Goal: Information Seeking & Learning: Compare options

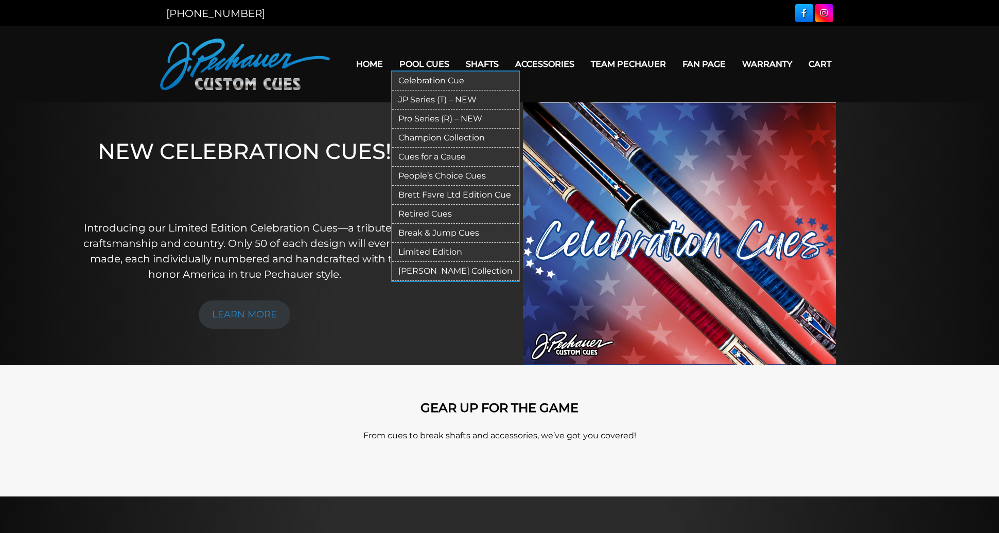
click at [454, 214] on link "Retired Cues" at bounding box center [455, 214] width 127 height 19
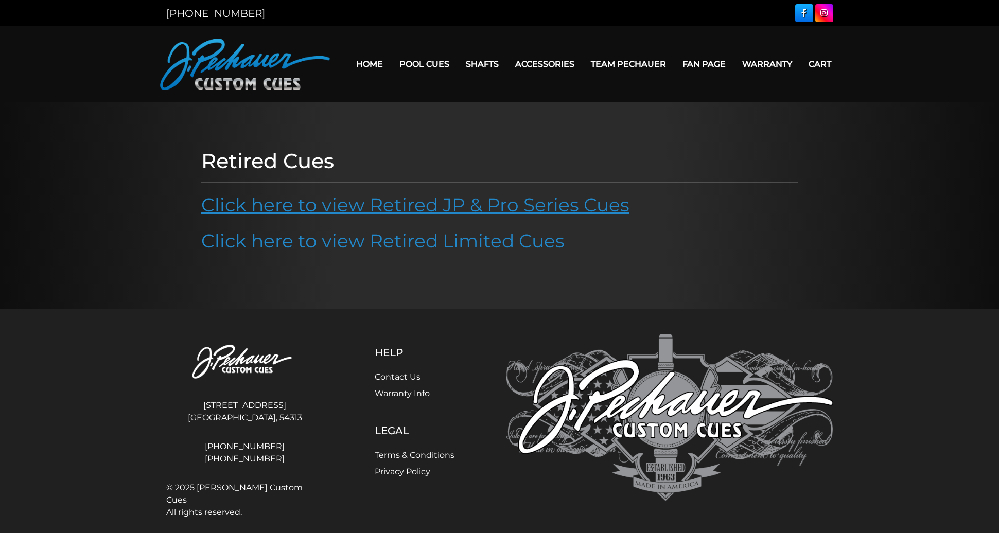
click at [360, 200] on link "Click here to view Retired JP & Pro Series Cues" at bounding box center [415, 205] width 428 height 23
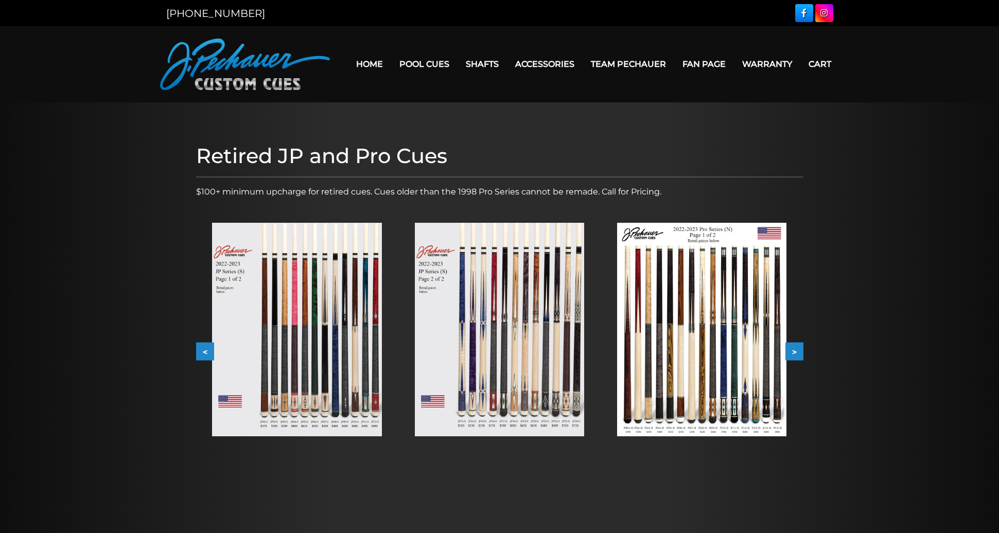
click at [794, 346] on button ">" at bounding box center [795, 352] width 18 height 18
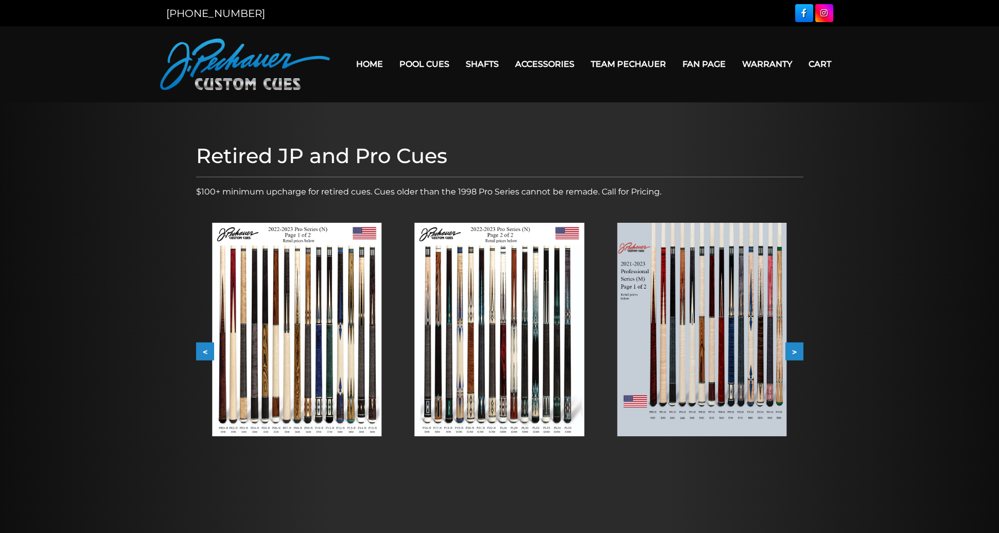
click at [794, 346] on button ">" at bounding box center [795, 352] width 18 height 18
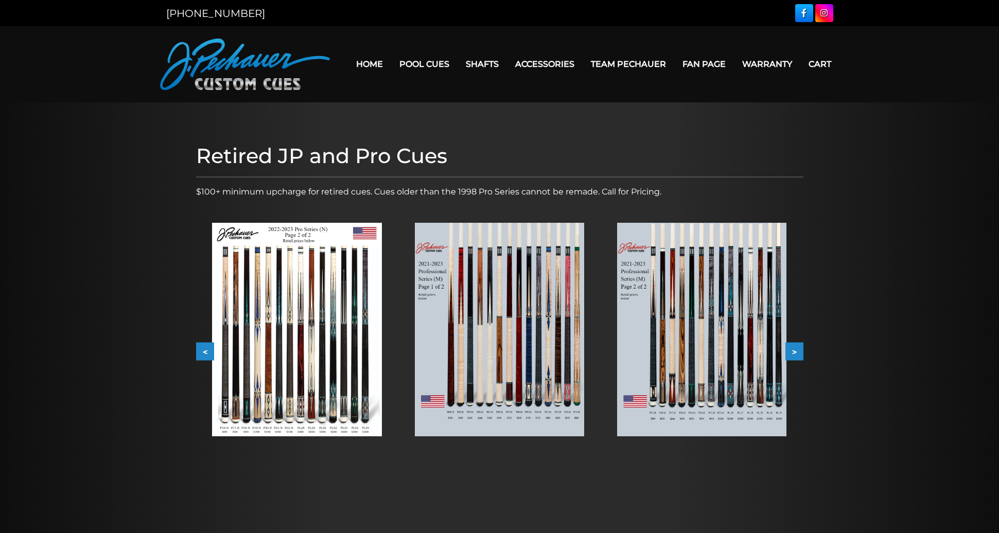
click at [794, 346] on button ">" at bounding box center [795, 352] width 18 height 18
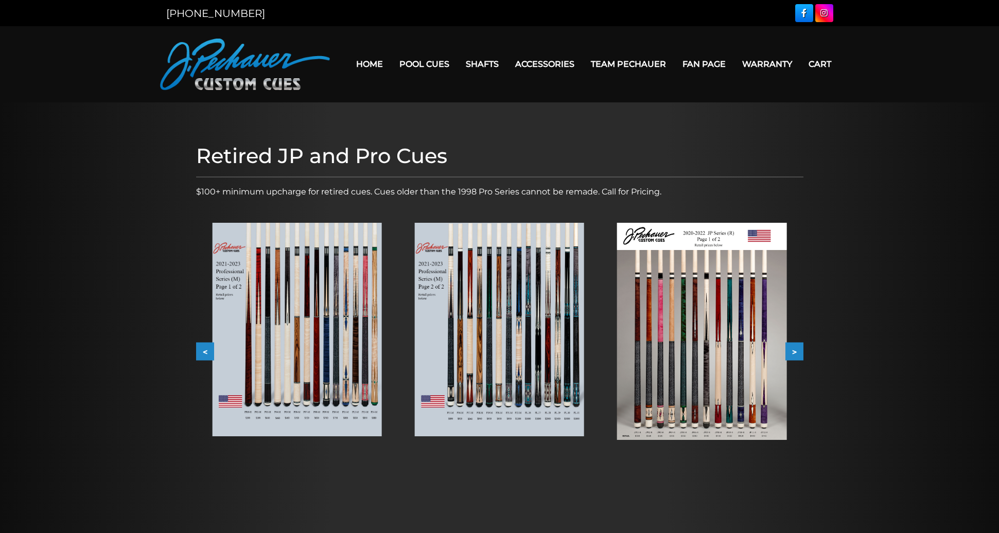
click at [794, 346] on button ">" at bounding box center [795, 352] width 18 height 18
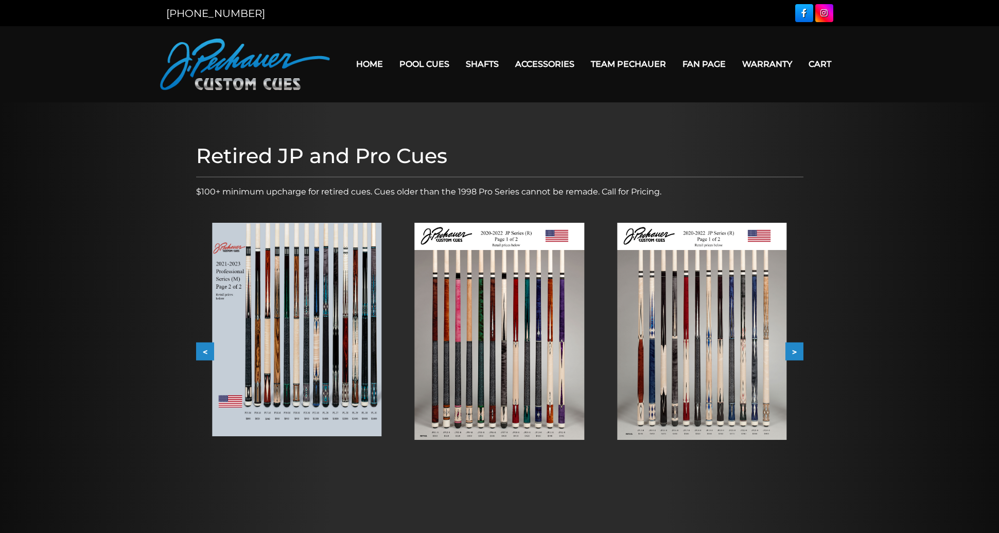
click at [794, 346] on button ">" at bounding box center [795, 352] width 18 height 18
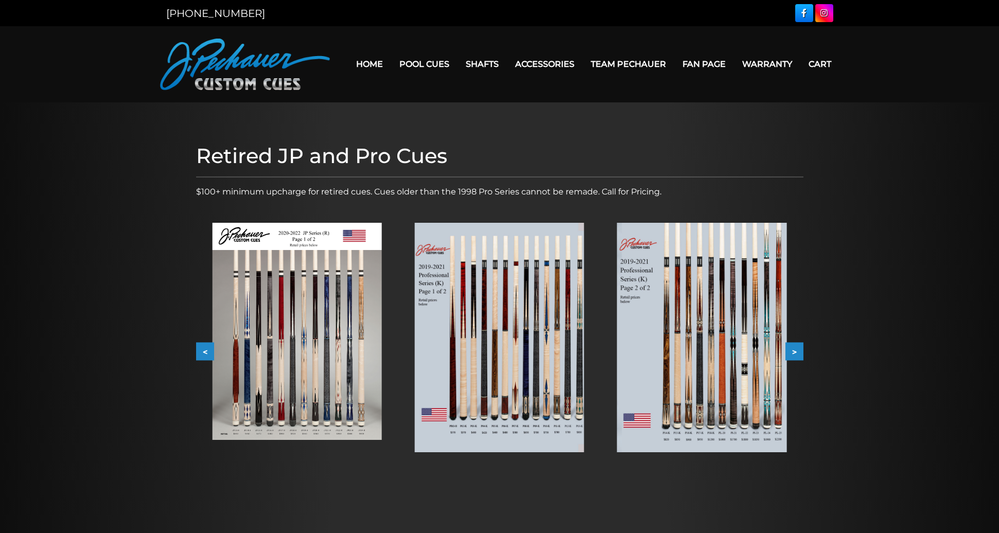
click at [794, 346] on button ">" at bounding box center [795, 352] width 18 height 18
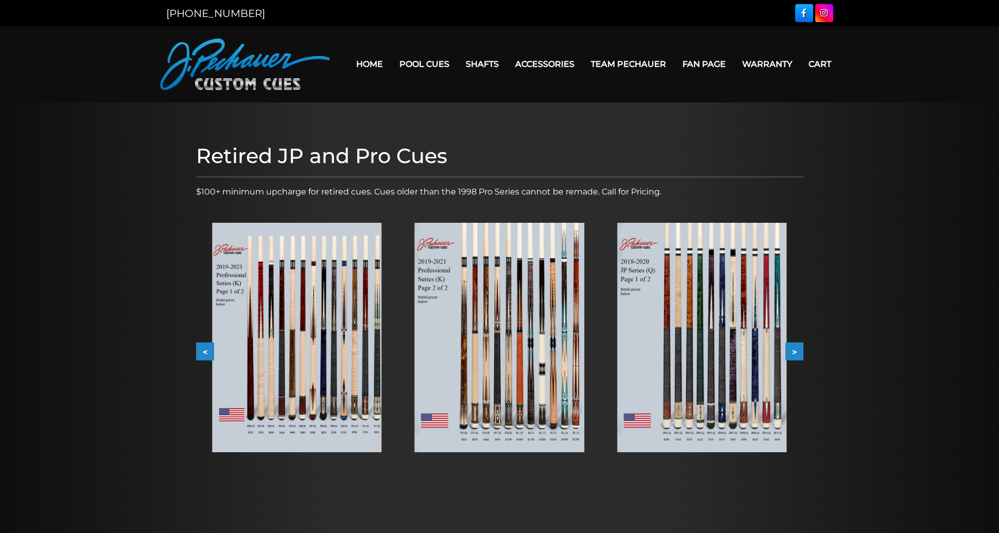
click at [794, 346] on button ">" at bounding box center [795, 352] width 18 height 18
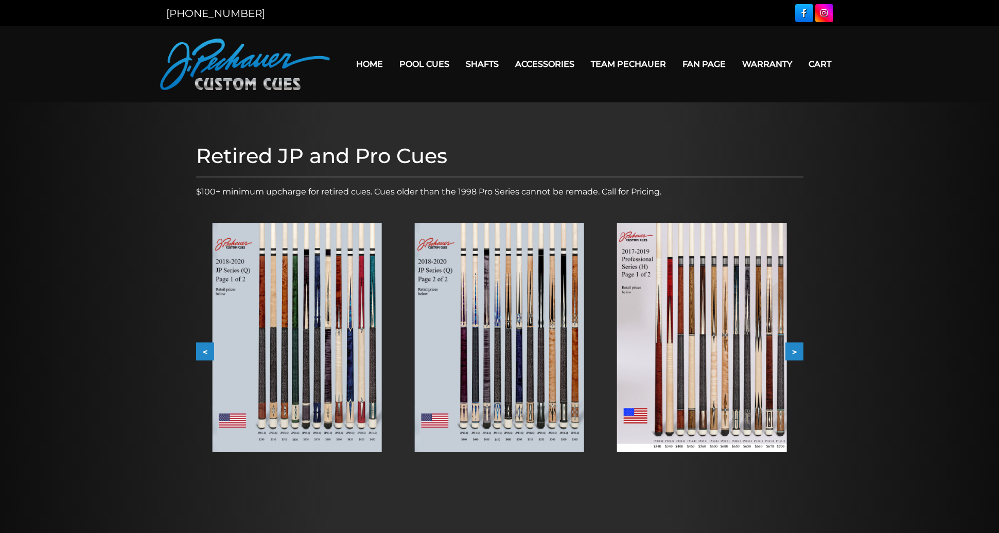
click at [794, 346] on button ">" at bounding box center [795, 352] width 18 height 18
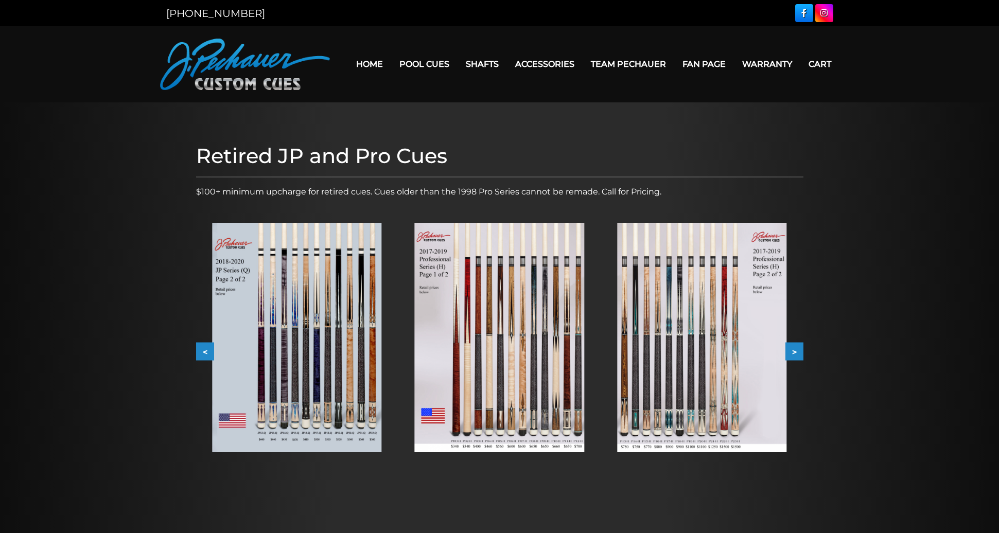
click at [794, 346] on button ">" at bounding box center [795, 352] width 18 height 18
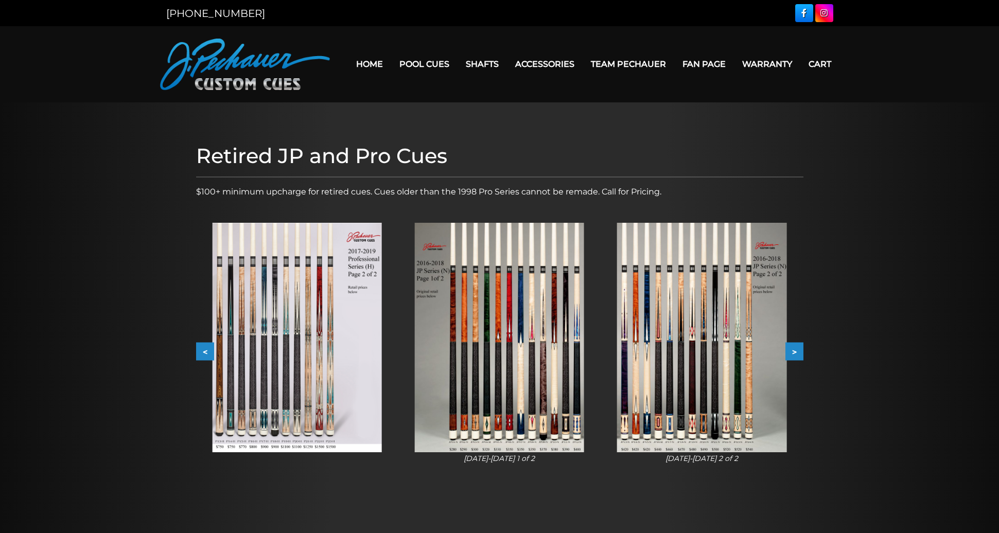
click at [794, 346] on button ">" at bounding box center [795, 352] width 18 height 18
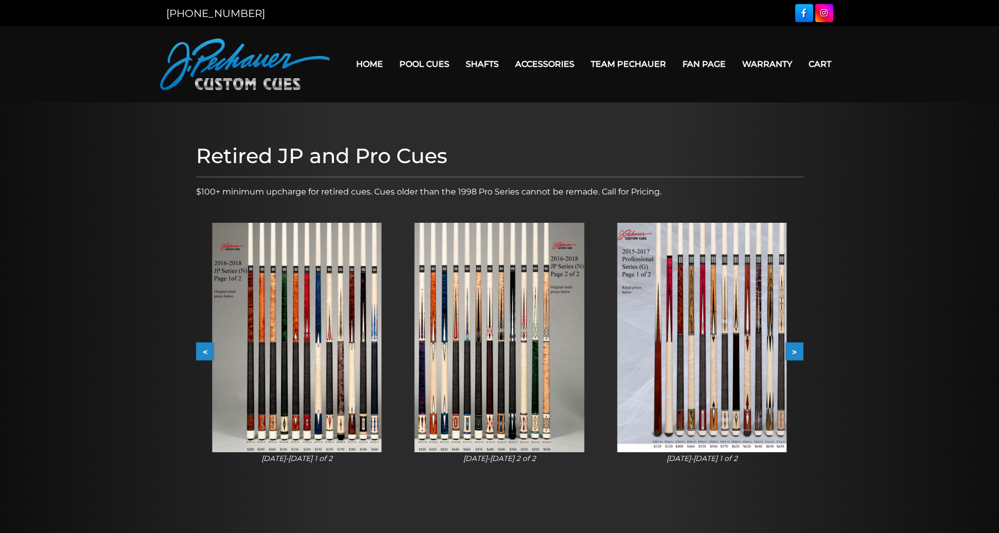
click at [794, 346] on button ">" at bounding box center [795, 352] width 18 height 18
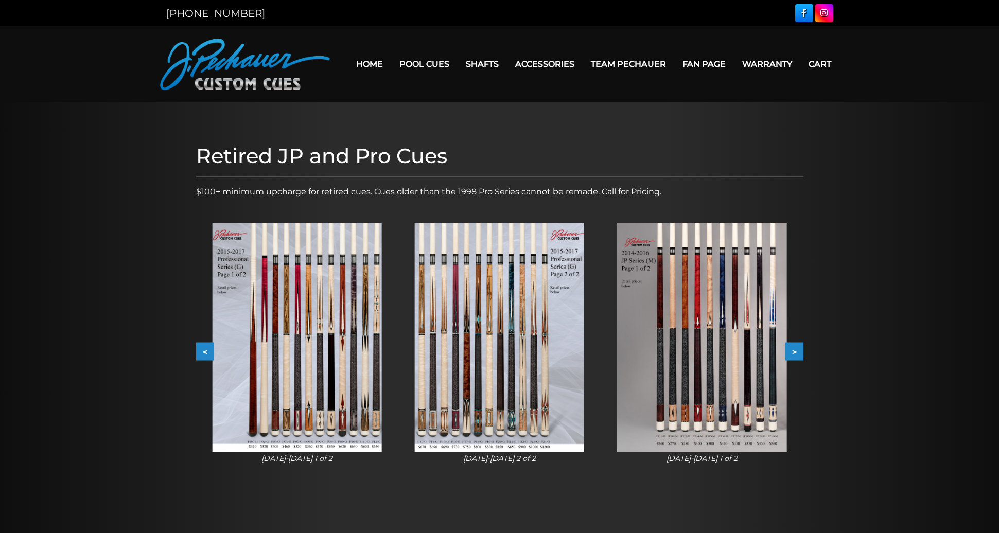
click at [794, 346] on button ">" at bounding box center [795, 352] width 18 height 18
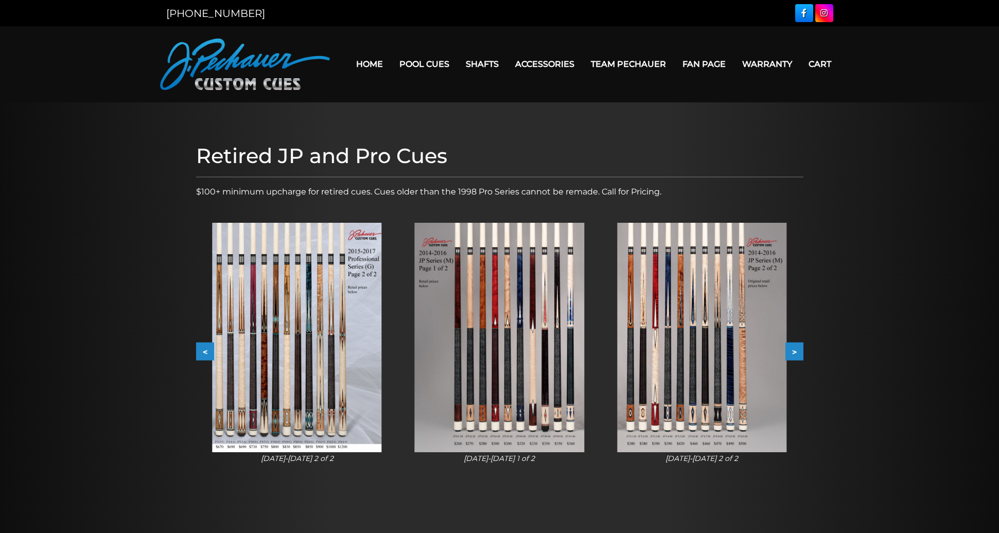
click at [794, 346] on button ">" at bounding box center [795, 352] width 18 height 18
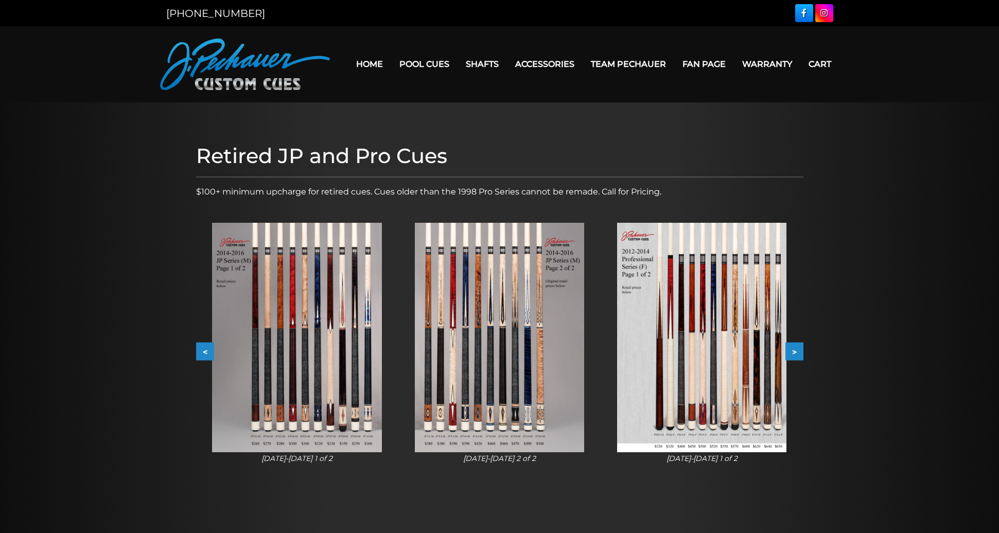
click at [794, 346] on button ">" at bounding box center [795, 352] width 18 height 18
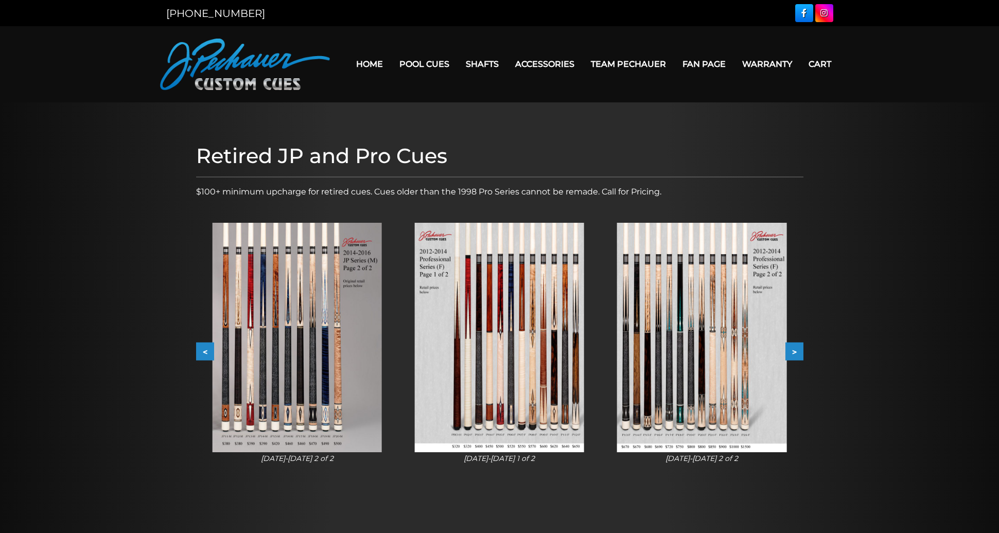
click at [518, 329] on img at bounding box center [499, 338] width 169 height 230
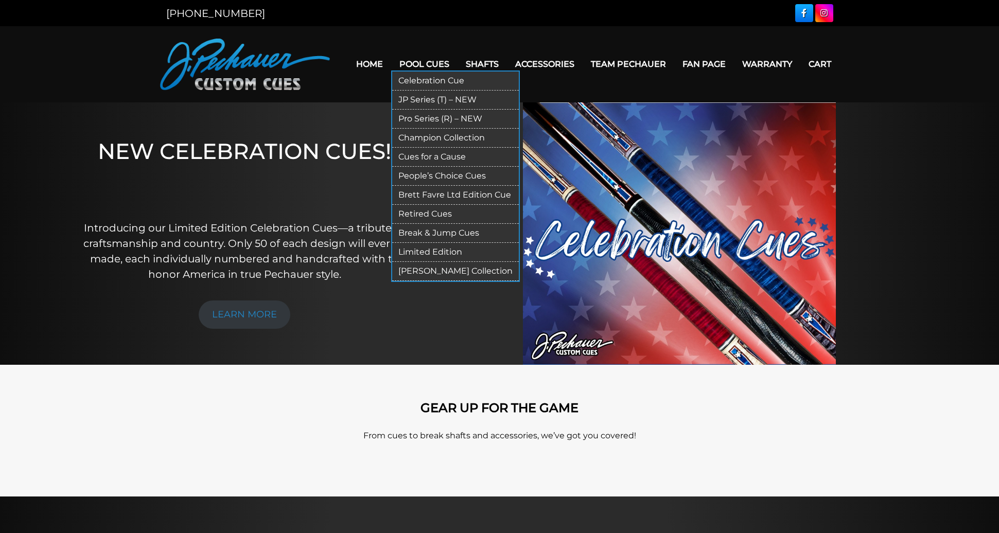
click at [435, 117] on link "Pro Series (R) – NEW" at bounding box center [455, 119] width 127 height 19
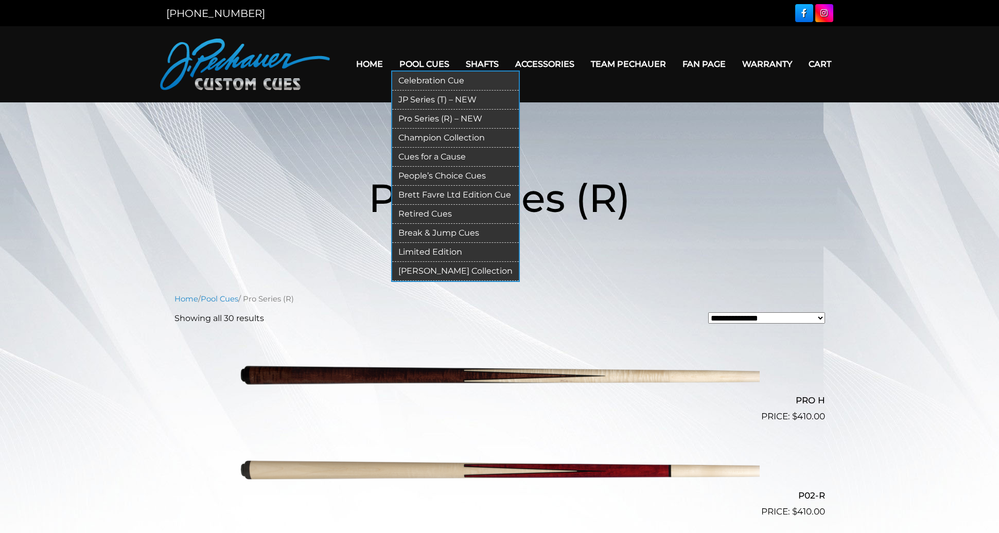
click at [453, 132] on link "Champion Collection" at bounding box center [455, 138] width 127 height 19
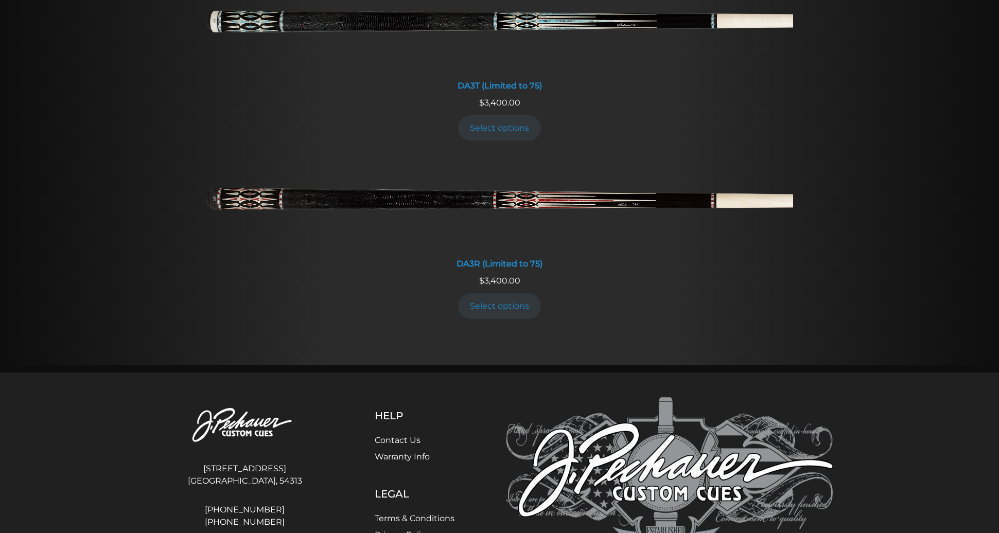
scroll to position [1947, 0]
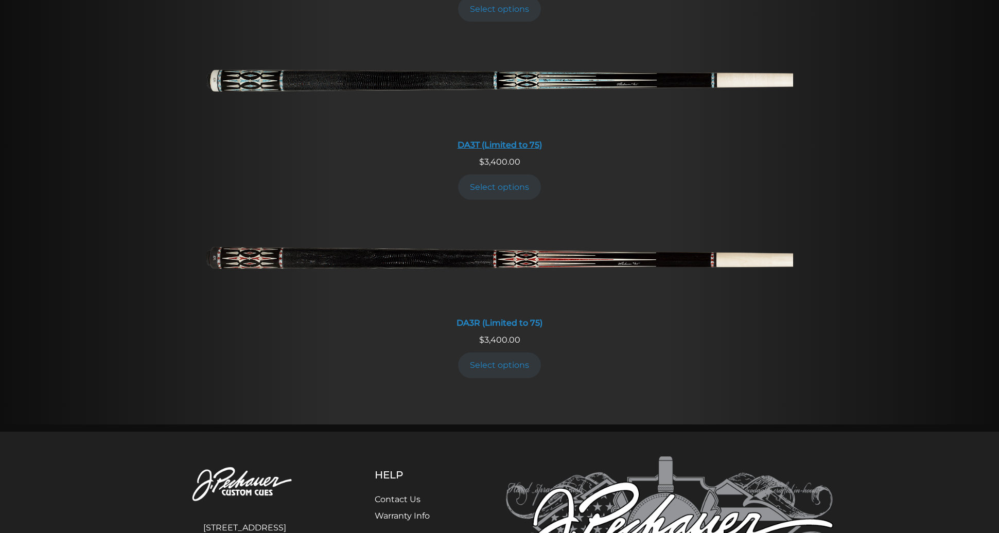
click at [511, 88] on img at bounding box center [499, 85] width 587 height 98
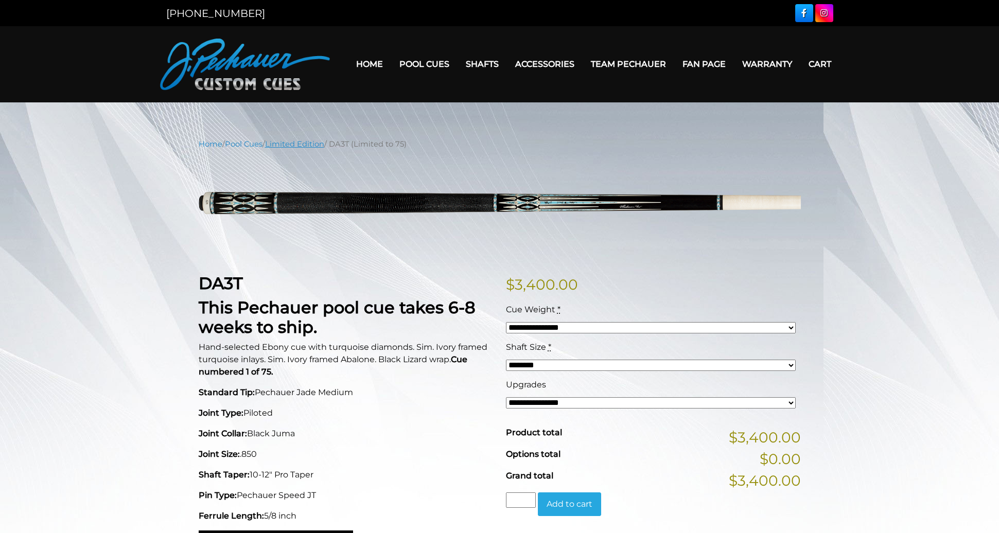
click at [302, 146] on link "Limited Edition" at bounding box center [294, 143] width 59 height 9
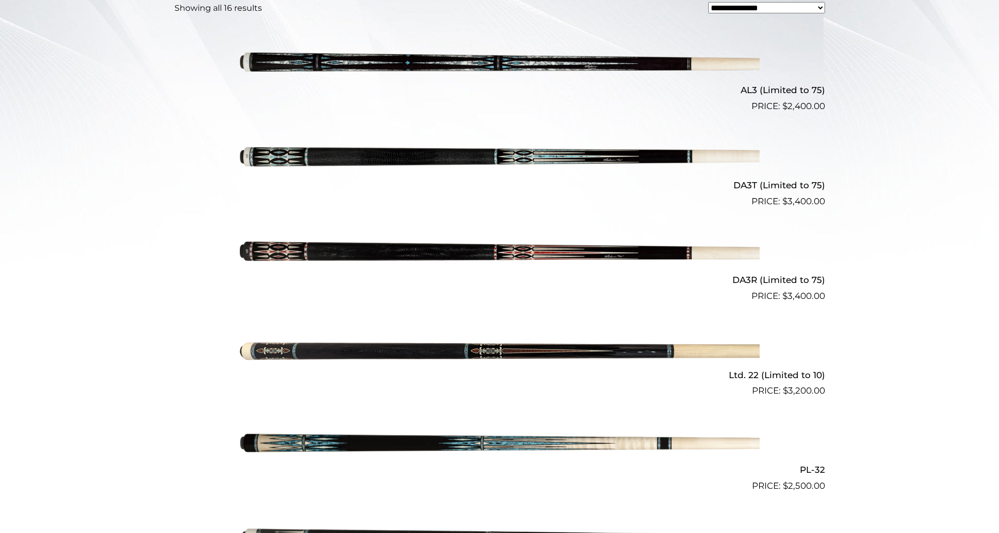
scroll to position [290, 0]
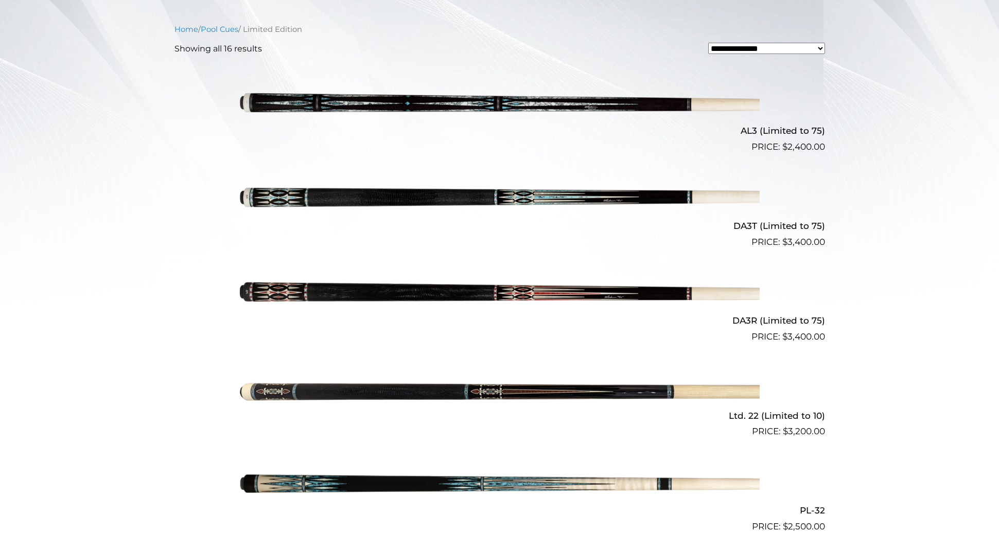
click at [526, 285] on img at bounding box center [500, 296] width 520 height 86
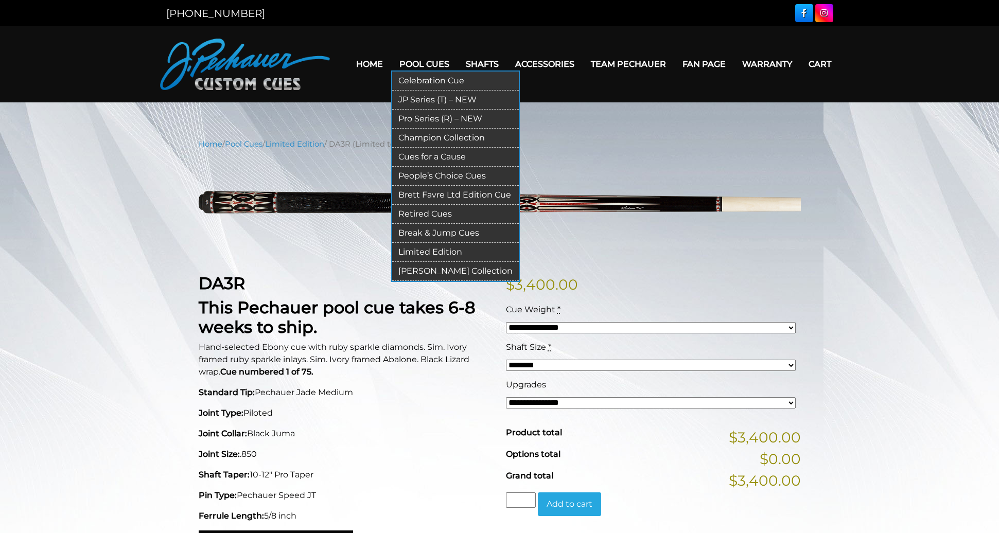
click at [441, 121] on link "Pro Series (R) – NEW" at bounding box center [455, 119] width 127 height 19
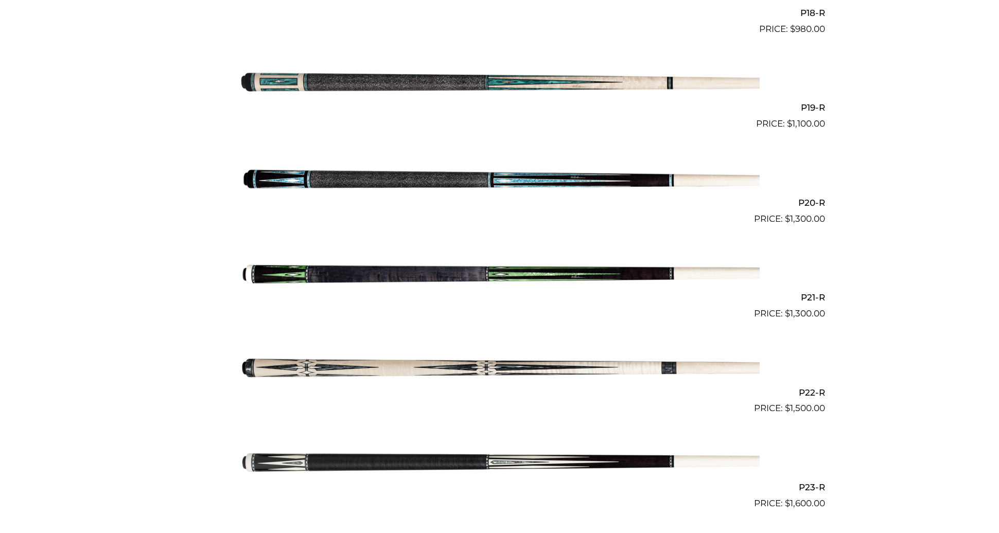
scroll to position [1994, 0]
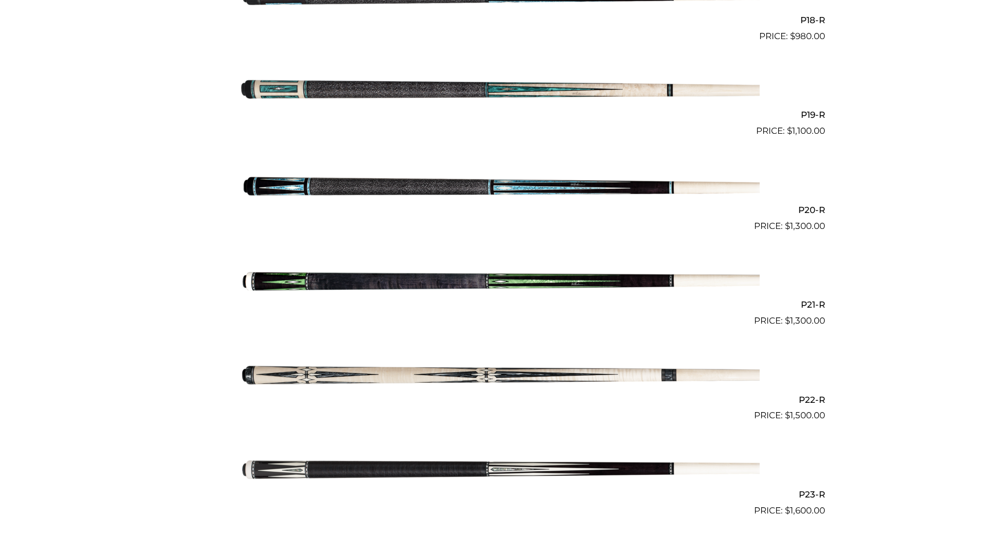
click at [466, 186] on img at bounding box center [500, 185] width 520 height 86
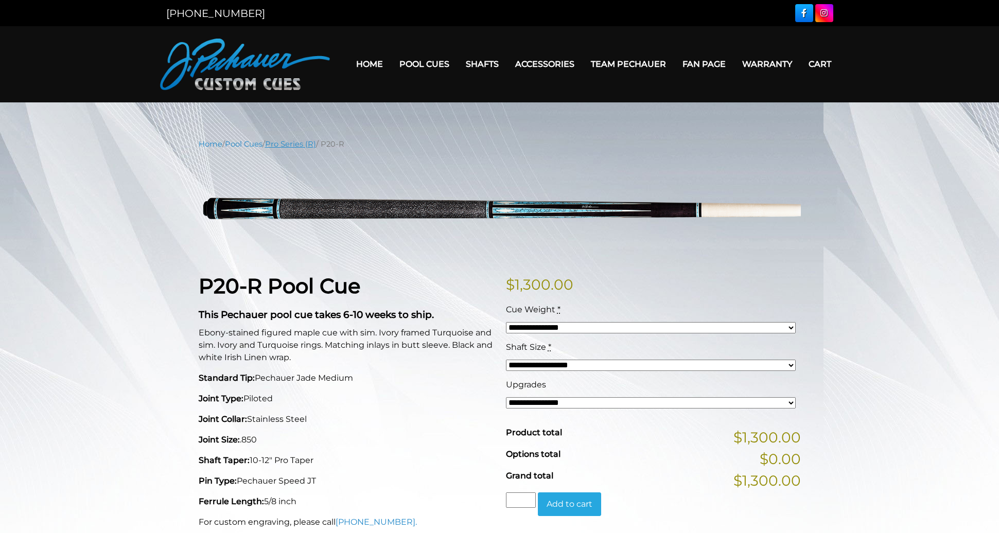
click at [293, 145] on link "Pro Series (R)" at bounding box center [290, 143] width 51 height 9
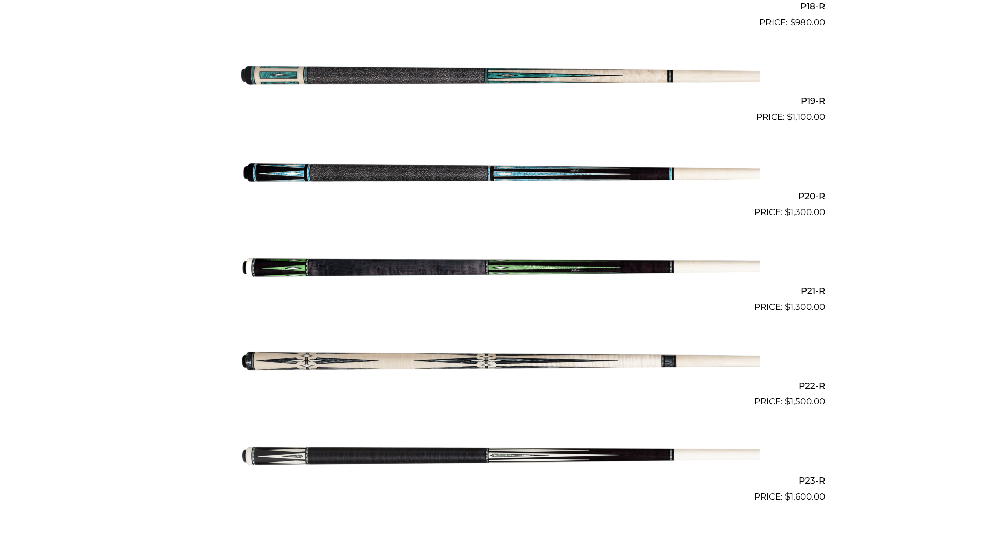
scroll to position [2006, 0]
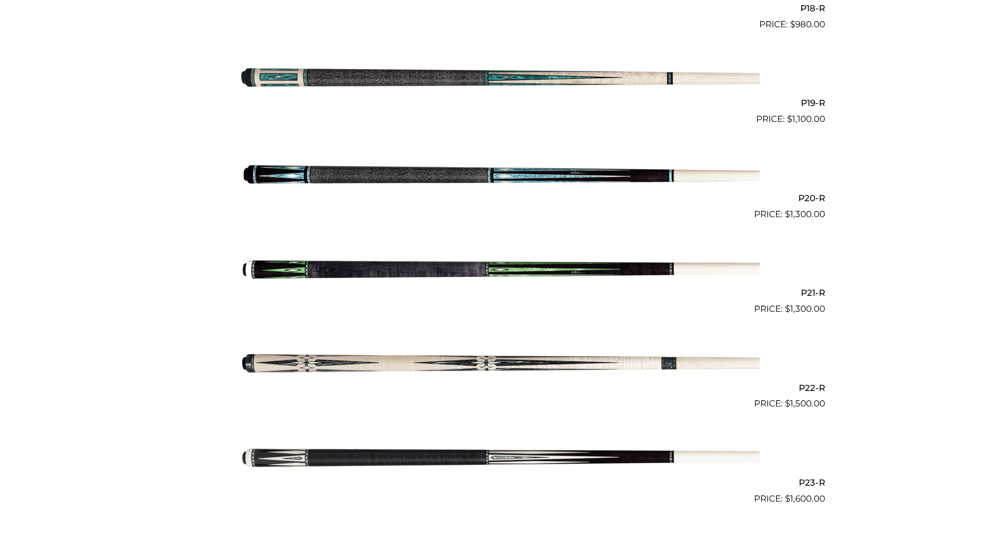
click at [507, 452] on img at bounding box center [500, 458] width 520 height 86
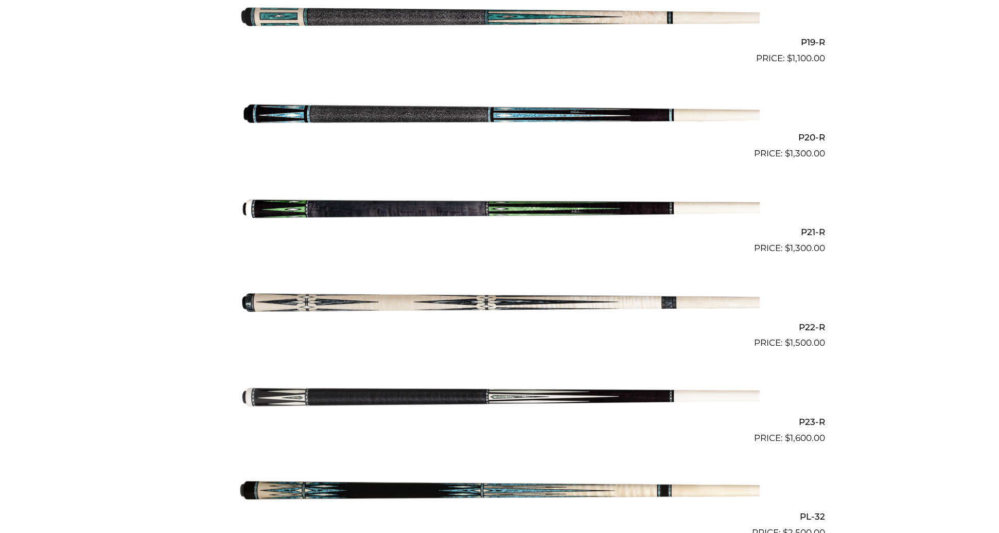
scroll to position [2069, 0]
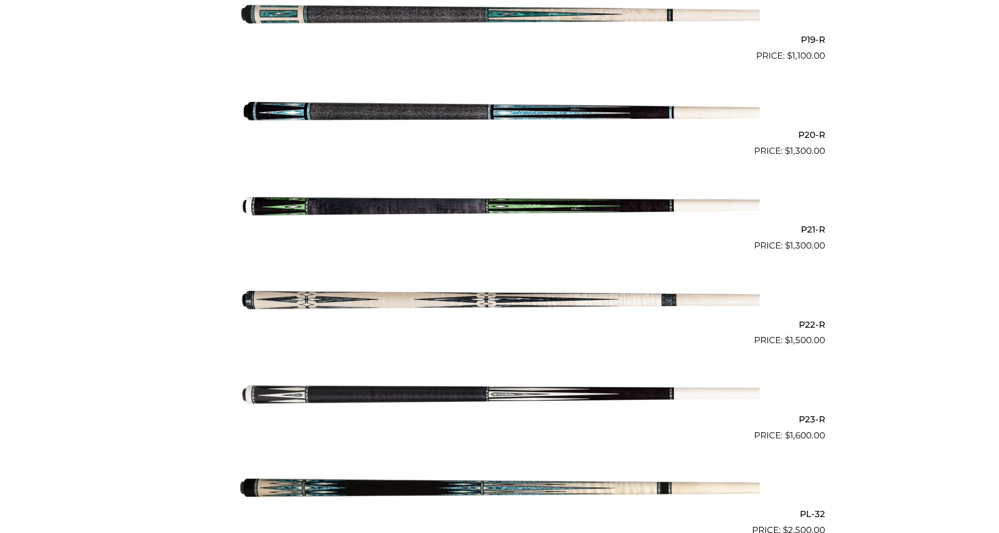
click at [456, 387] on img at bounding box center [500, 395] width 520 height 86
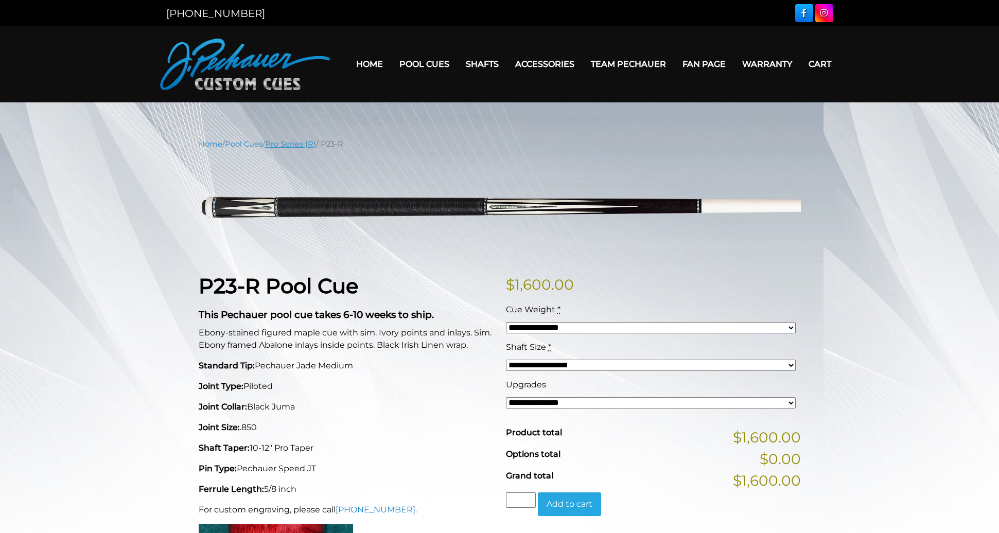
click at [286, 145] on link "Pro Series (R)" at bounding box center [290, 143] width 51 height 9
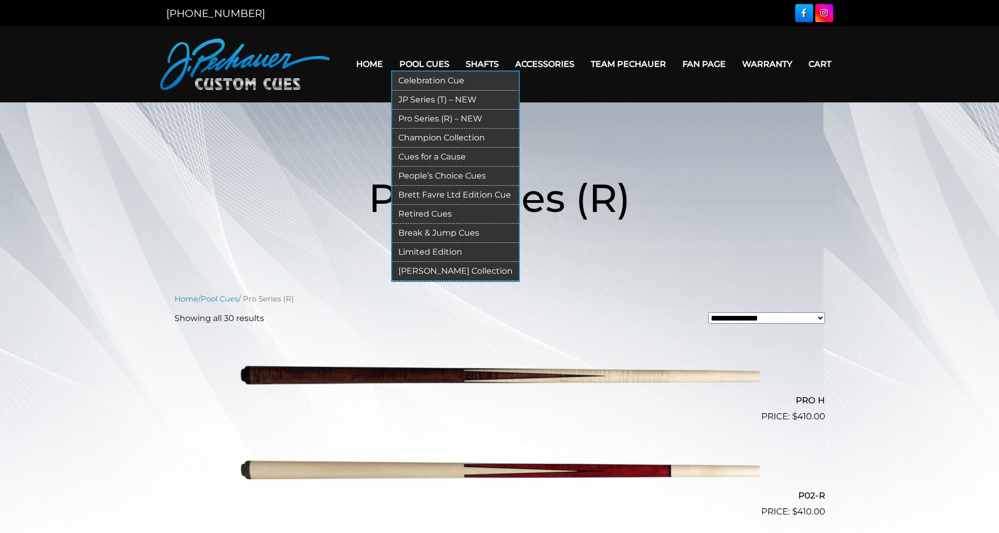
click at [433, 117] on link "Pro Series (R) – NEW" at bounding box center [455, 119] width 127 height 19
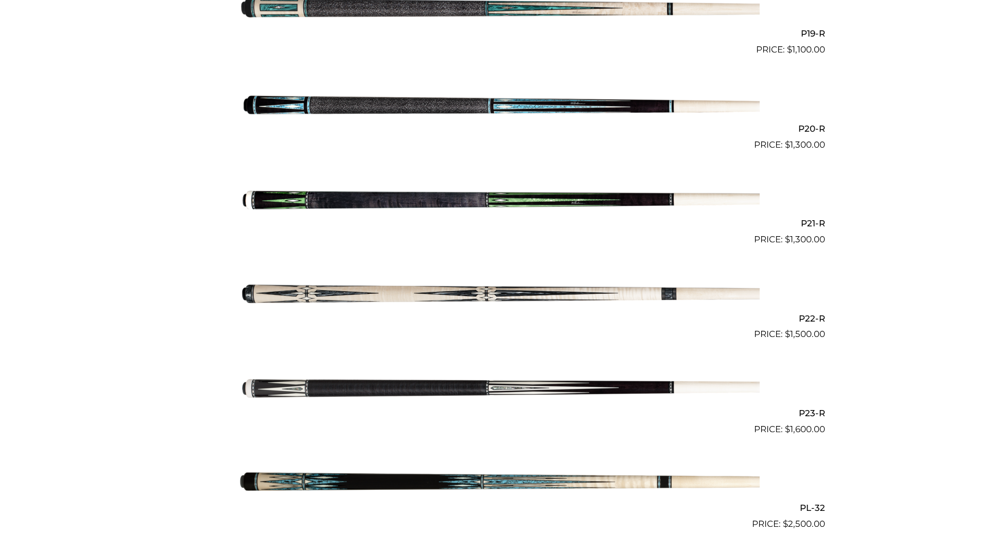
scroll to position [2074, 0]
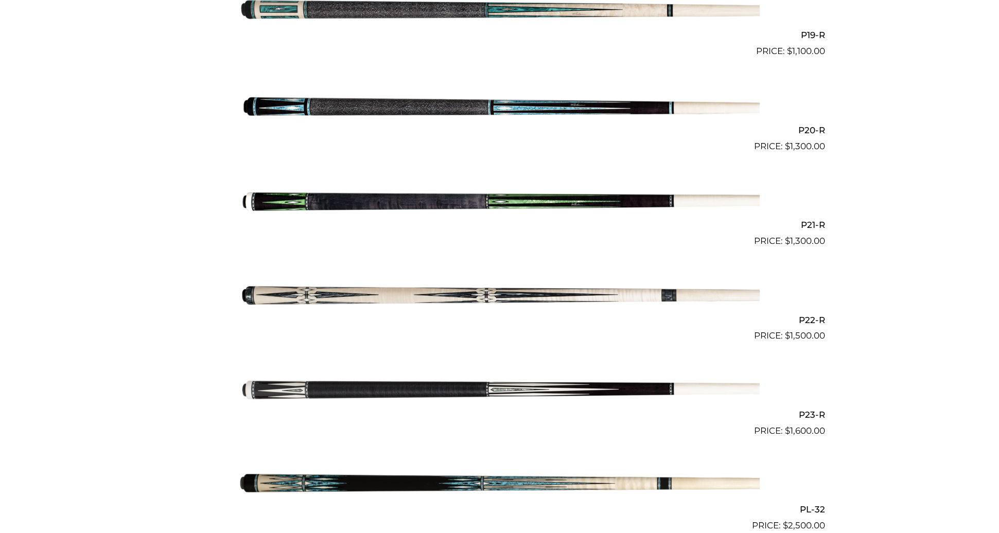
click at [365, 382] on img at bounding box center [500, 390] width 520 height 86
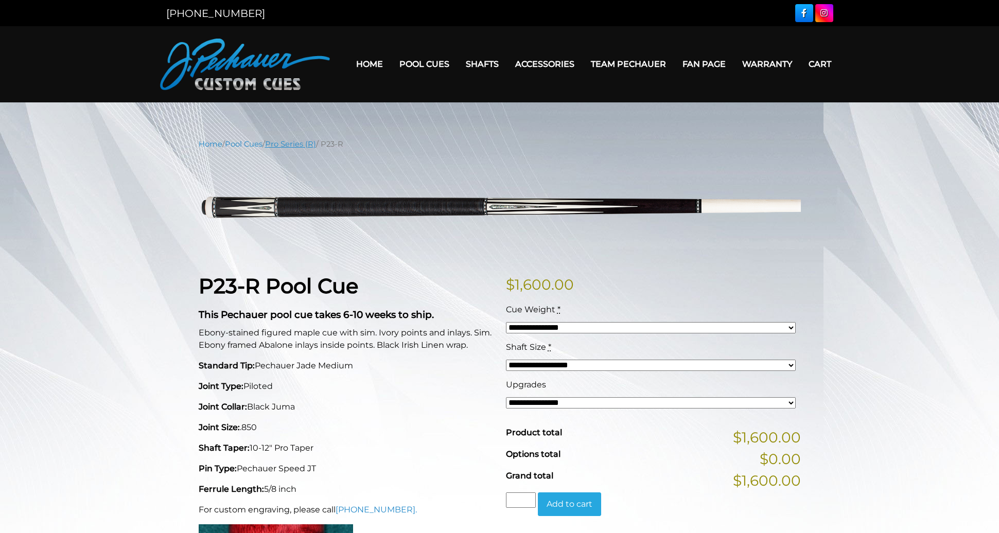
click at [293, 140] on link "Pro Series (R)" at bounding box center [290, 143] width 51 height 9
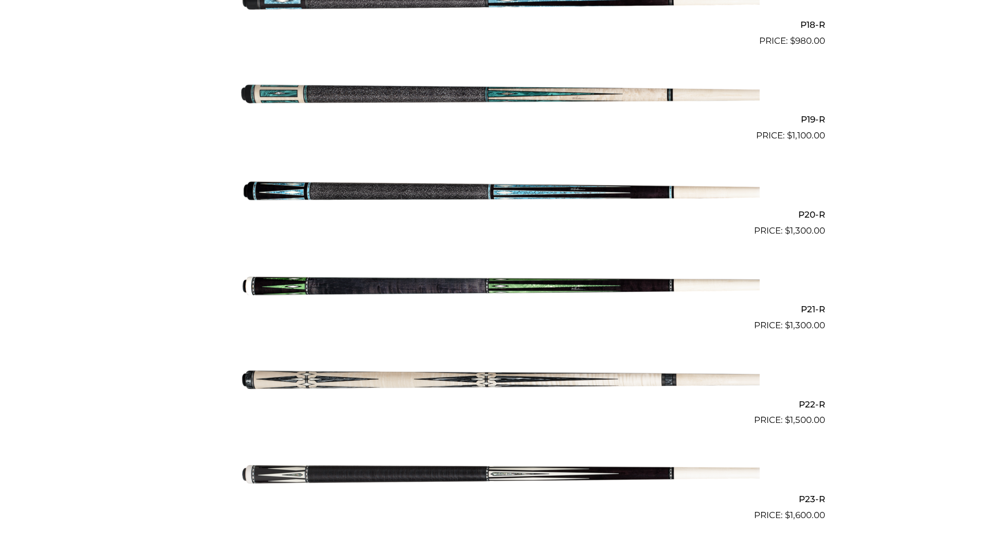
scroll to position [1989, 0]
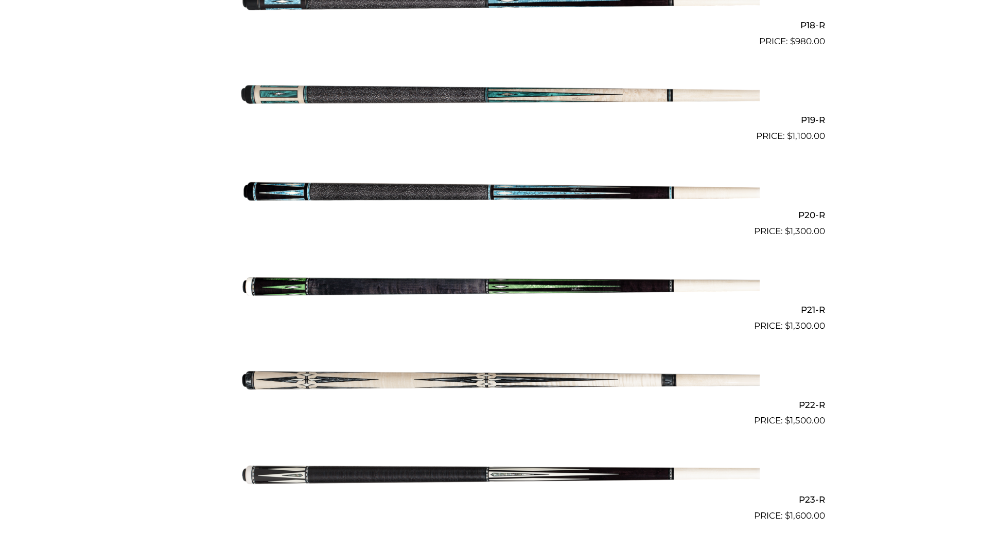
click at [507, 194] on img at bounding box center [500, 190] width 520 height 86
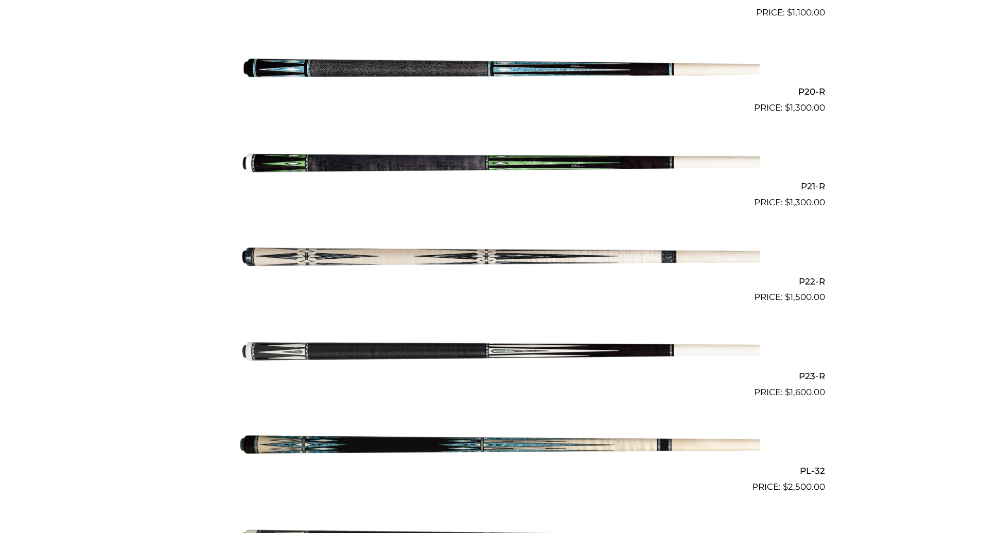
scroll to position [2118, 0]
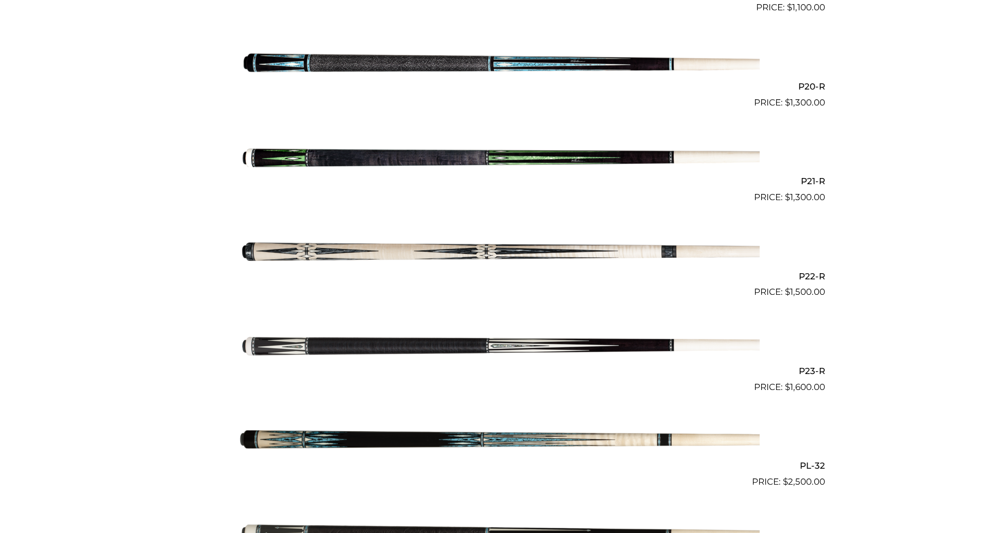
click at [475, 342] on img at bounding box center [500, 346] width 520 height 86
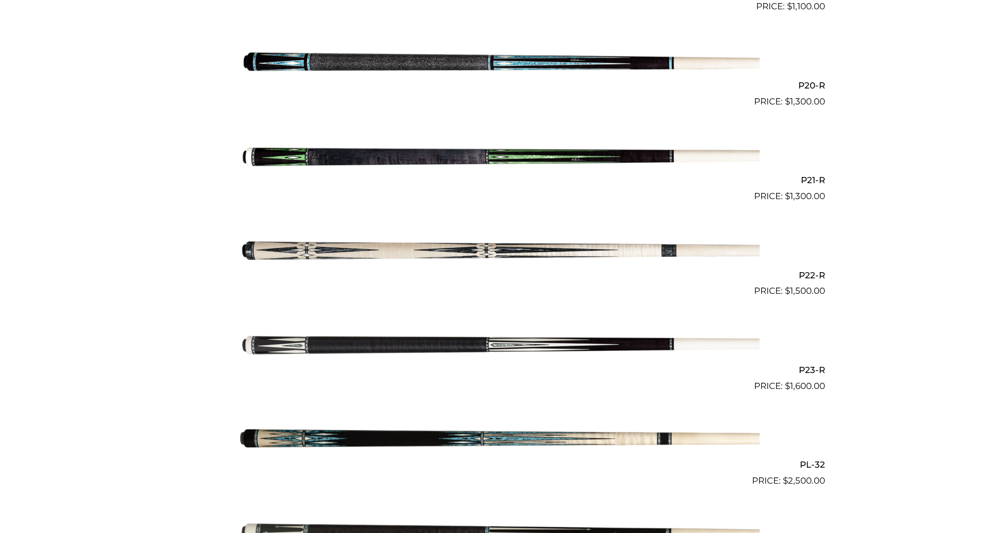
scroll to position [2119, 0]
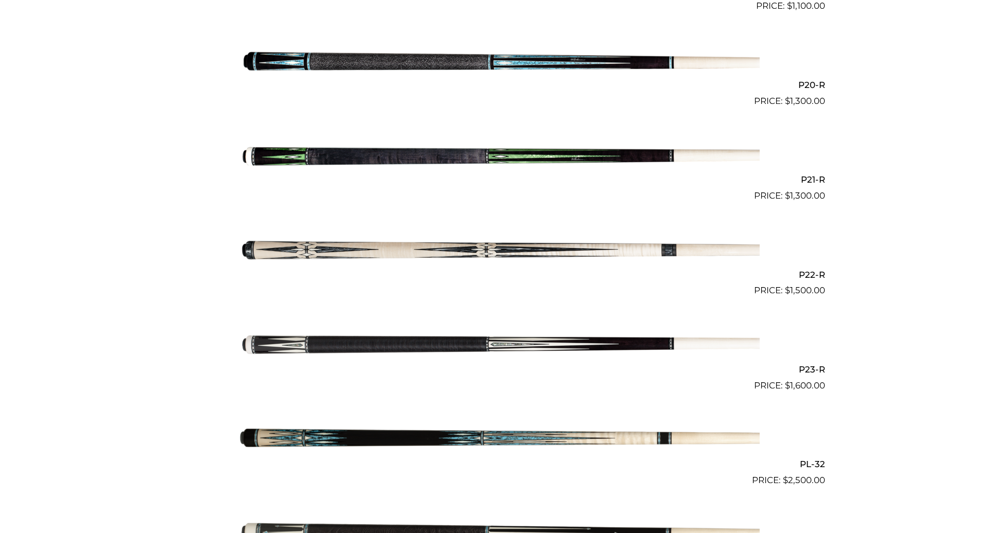
click at [429, 345] on img at bounding box center [500, 345] width 520 height 86
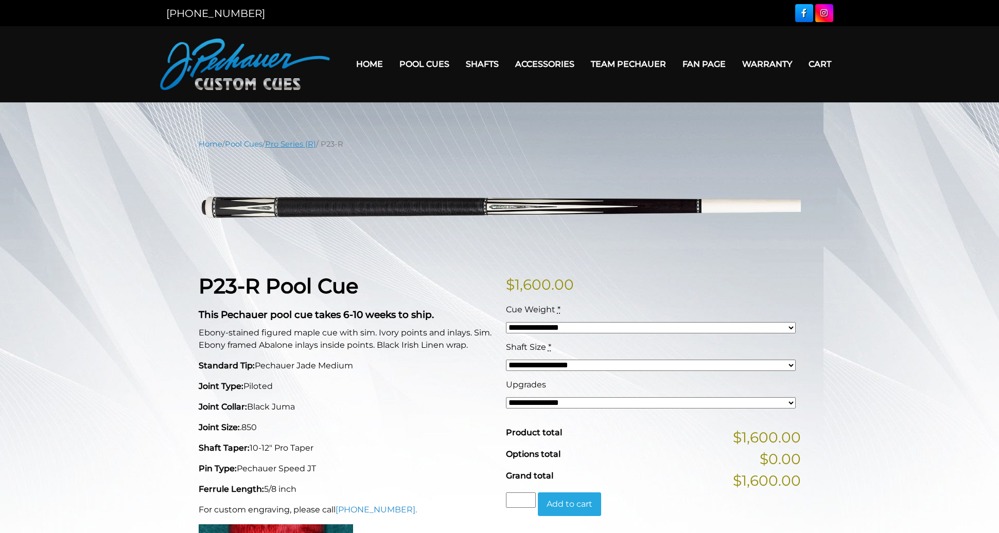
click at [304, 144] on link "Pro Series (R)" at bounding box center [290, 143] width 51 height 9
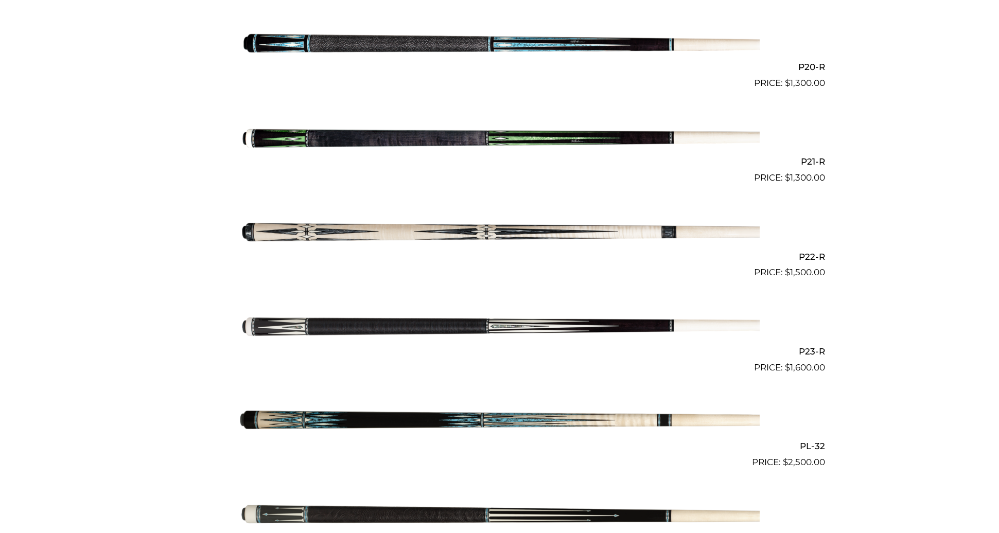
scroll to position [2138, 0]
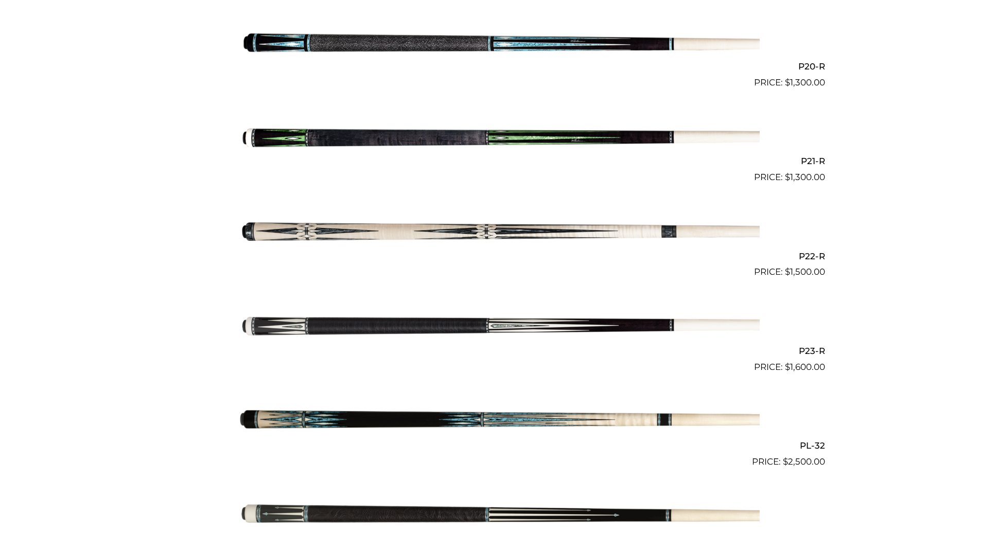
click at [435, 146] on img at bounding box center [500, 137] width 520 height 86
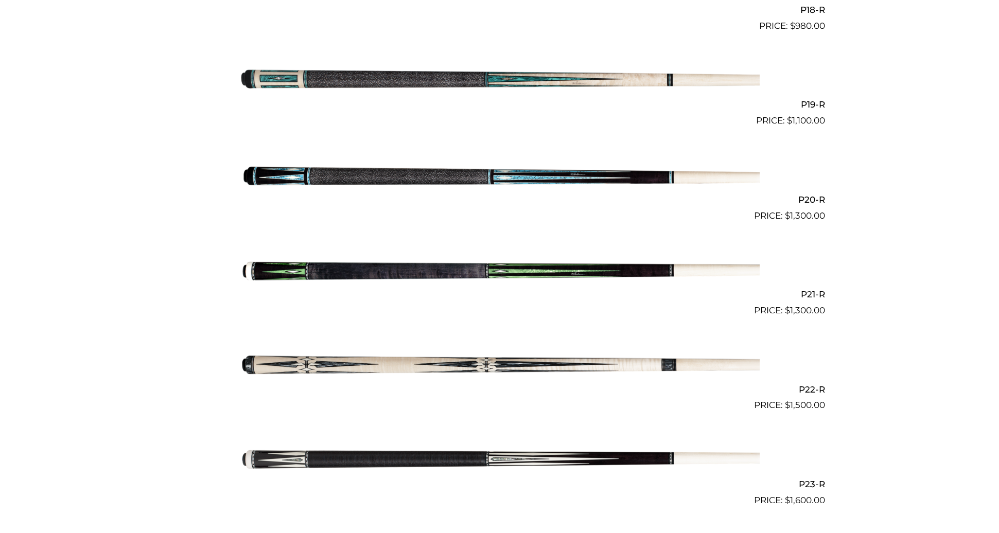
scroll to position [0, 0]
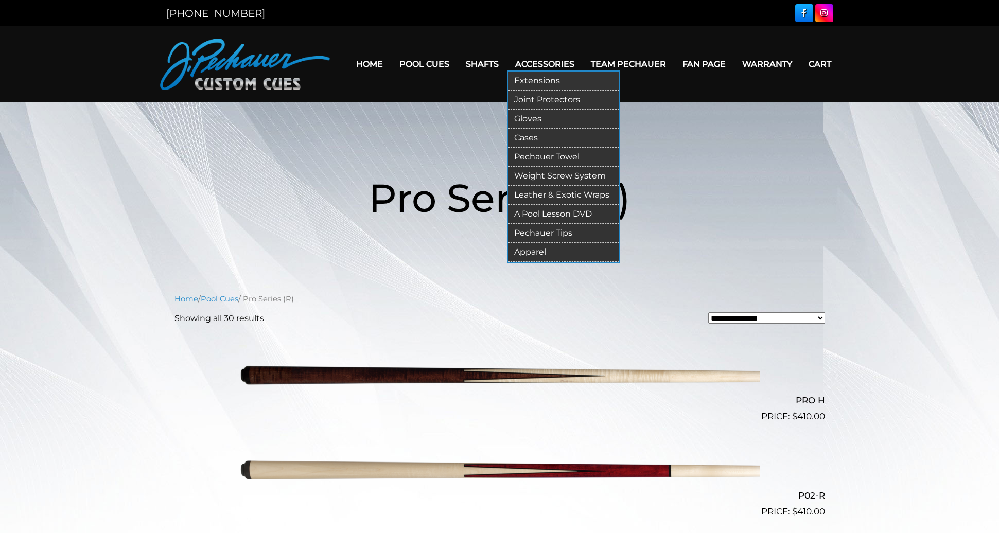
click at [540, 196] on link "Leather & Exotic Wraps" at bounding box center [563, 195] width 111 height 19
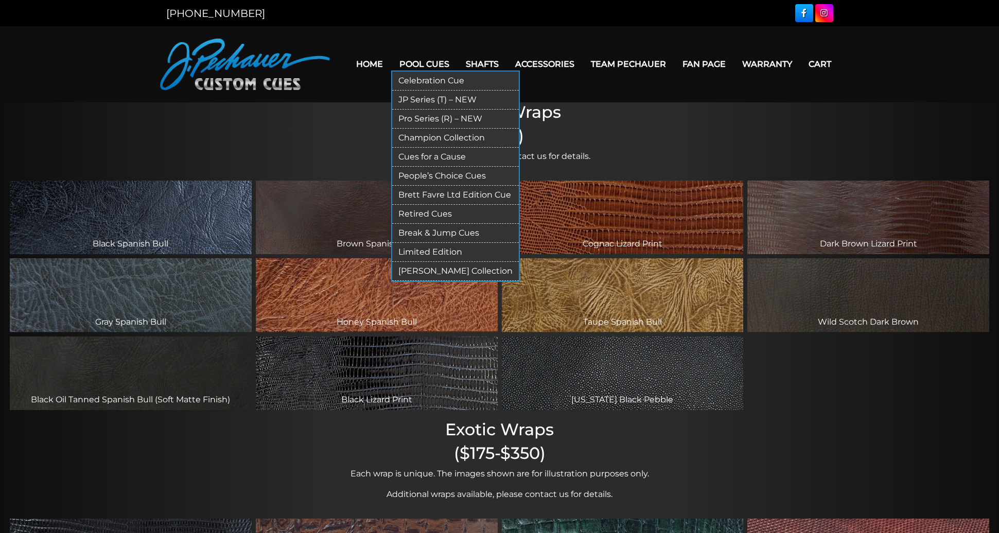
click at [420, 112] on link "Pro Series (R) – NEW" at bounding box center [455, 119] width 127 height 19
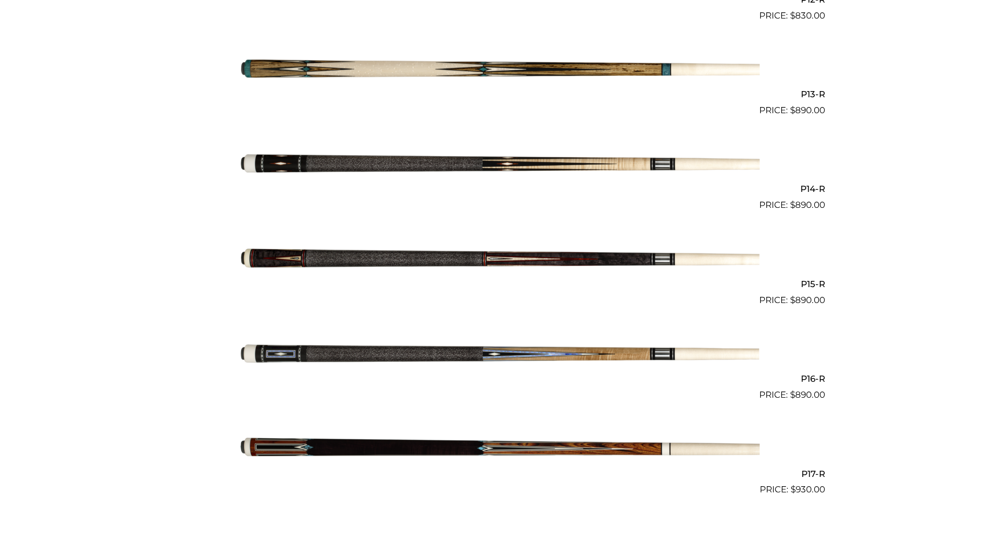
scroll to position [1455, 0]
